Goal: Task Accomplishment & Management: Post a job

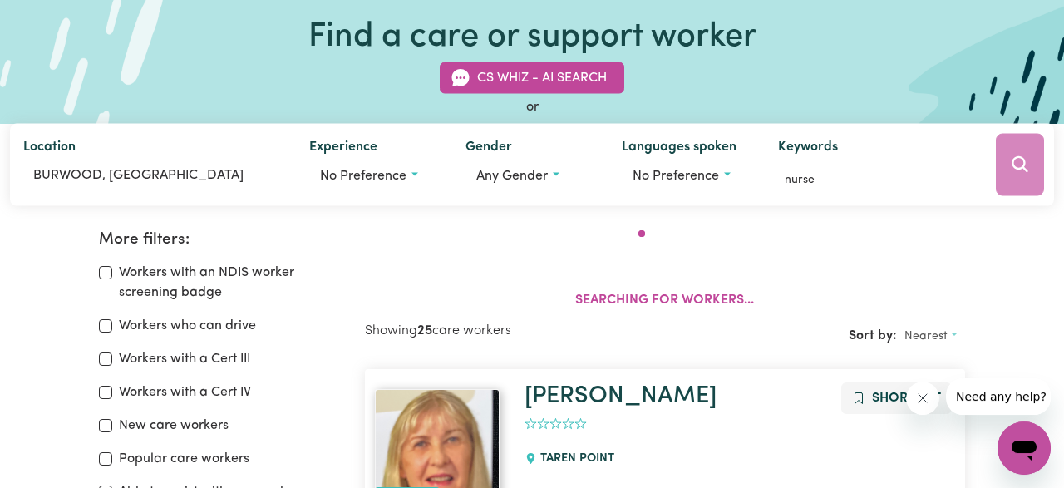
scroll to position [100, 0]
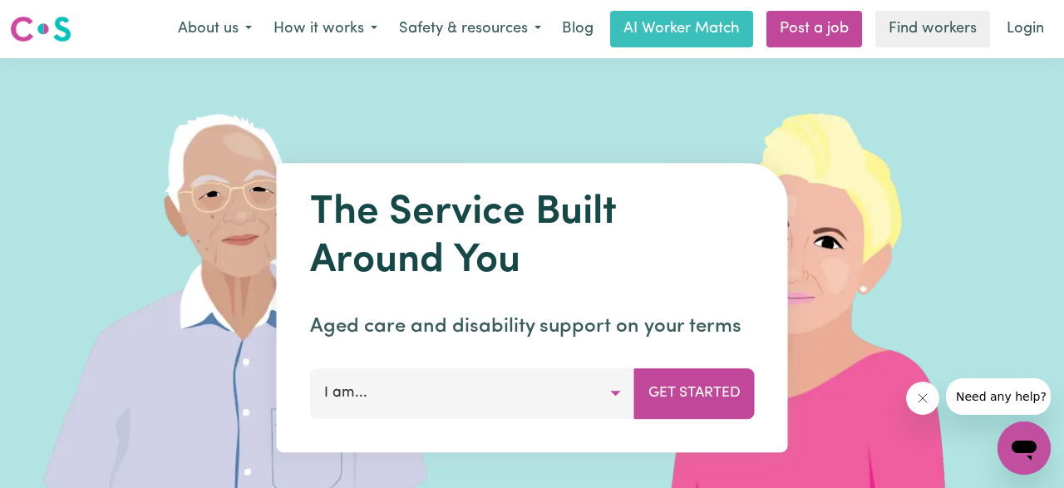
scroll to position [250, 0]
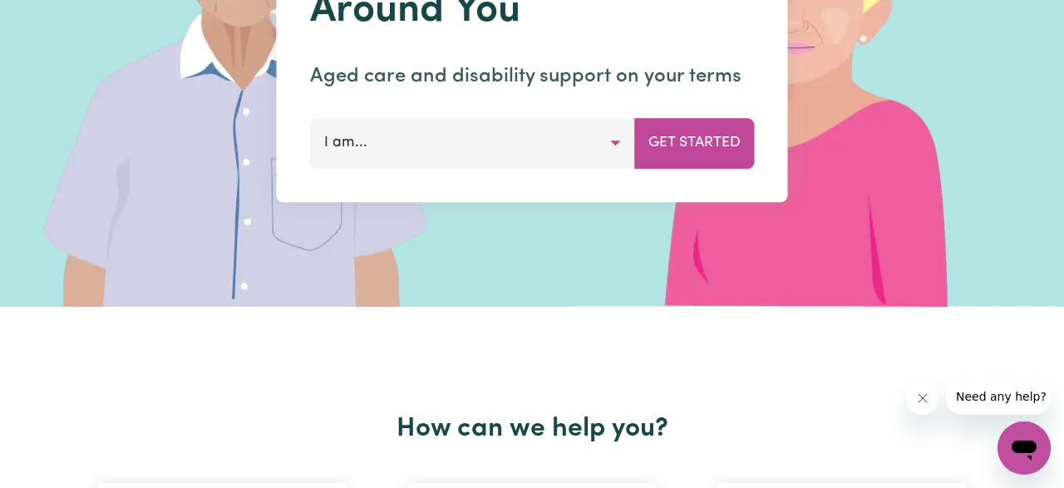
click at [579, 149] on button "I am..." at bounding box center [472, 143] width 325 height 50
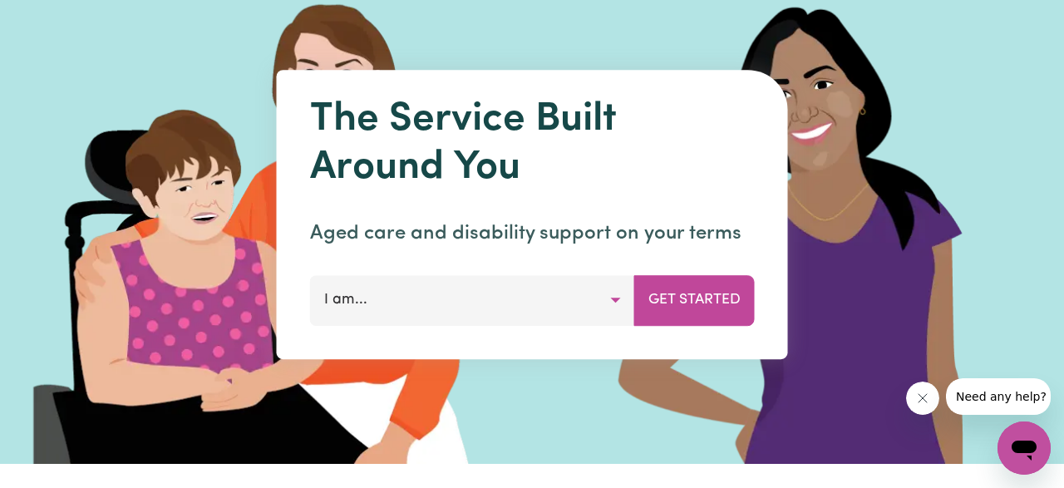
scroll to position [86, 0]
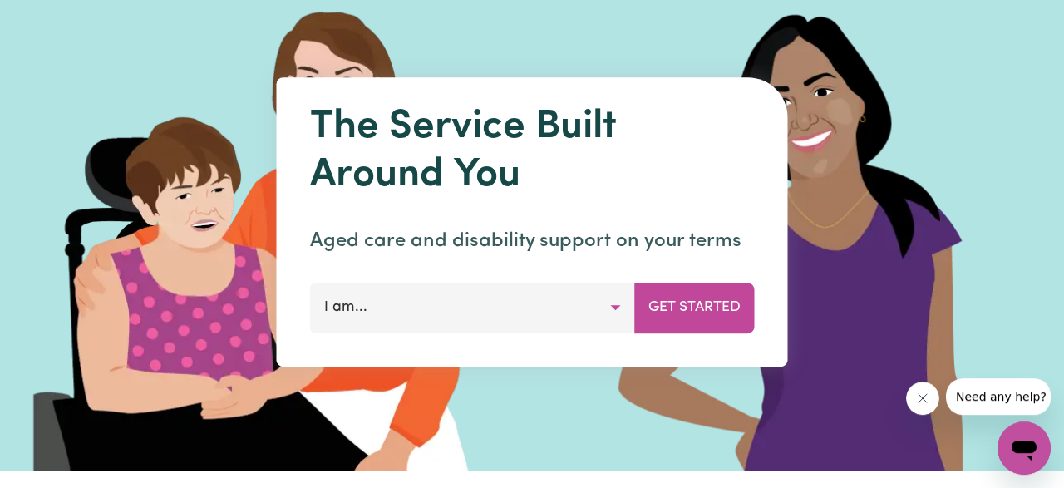
click at [583, 297] on button "I am..." at bounding box center [472, 308] width 325 height 50
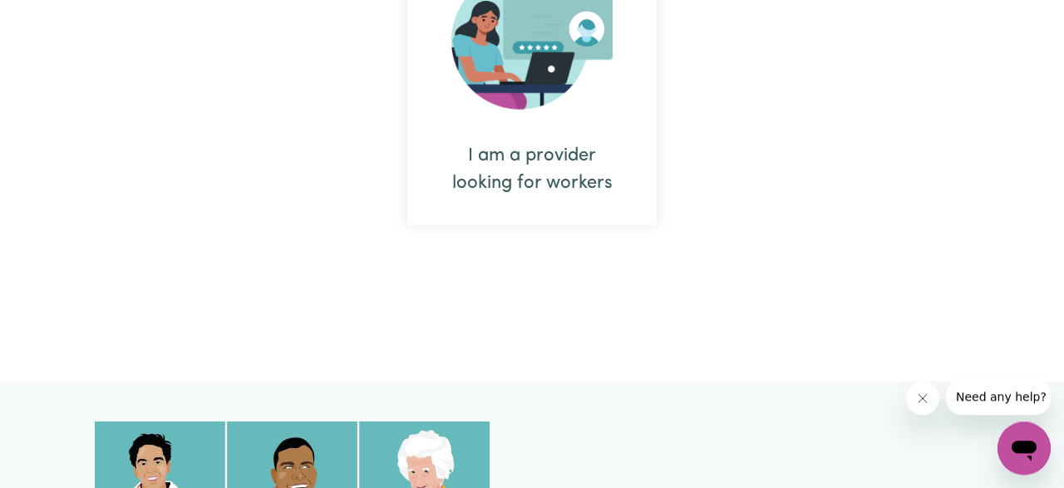
scroll to position [1114, 0]
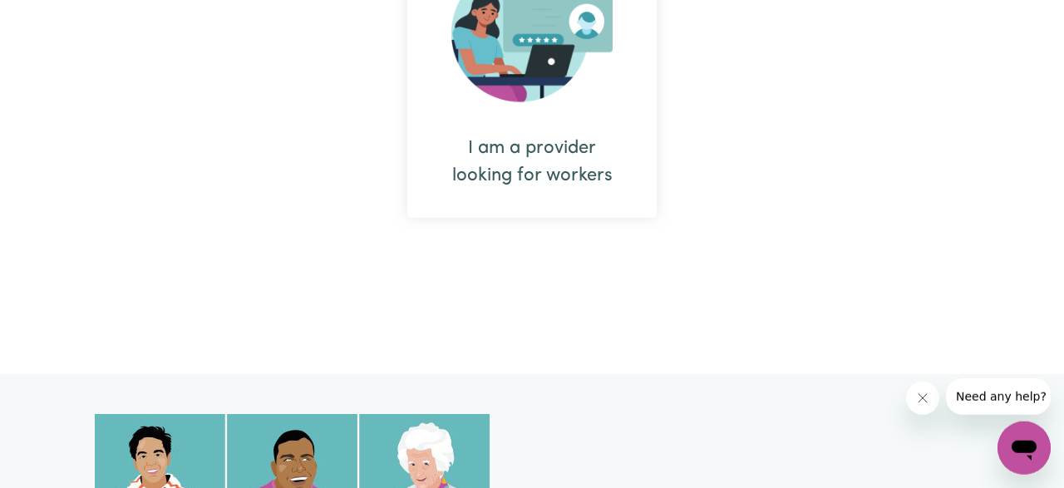
click at [554, 175] on div "I am a provider looking for workers" at bounding box center [532, 162] width 170 height 55
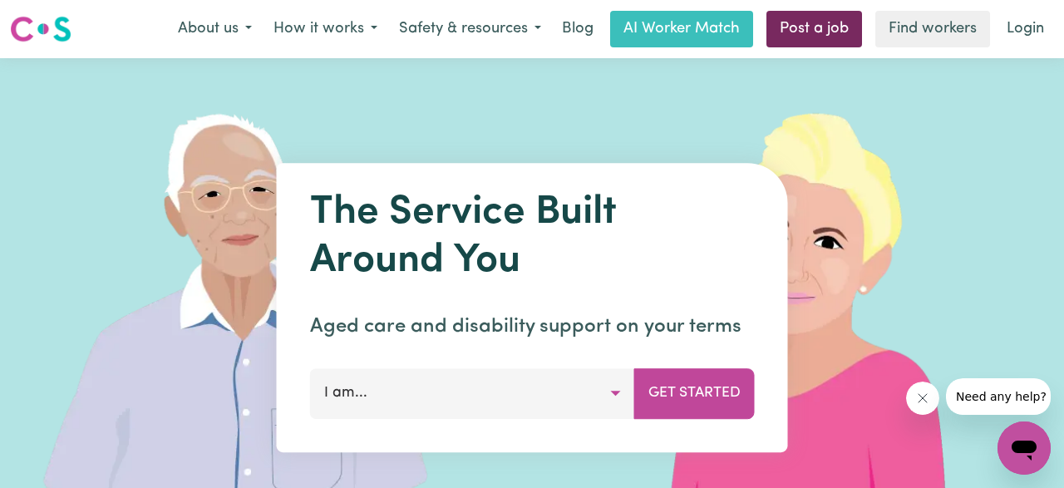
click at [797, 16] on link "Post a job" at bounding box center [814, 29] width 96 height 37
